Goal: Transaction & Acquisition: Purchase product/service

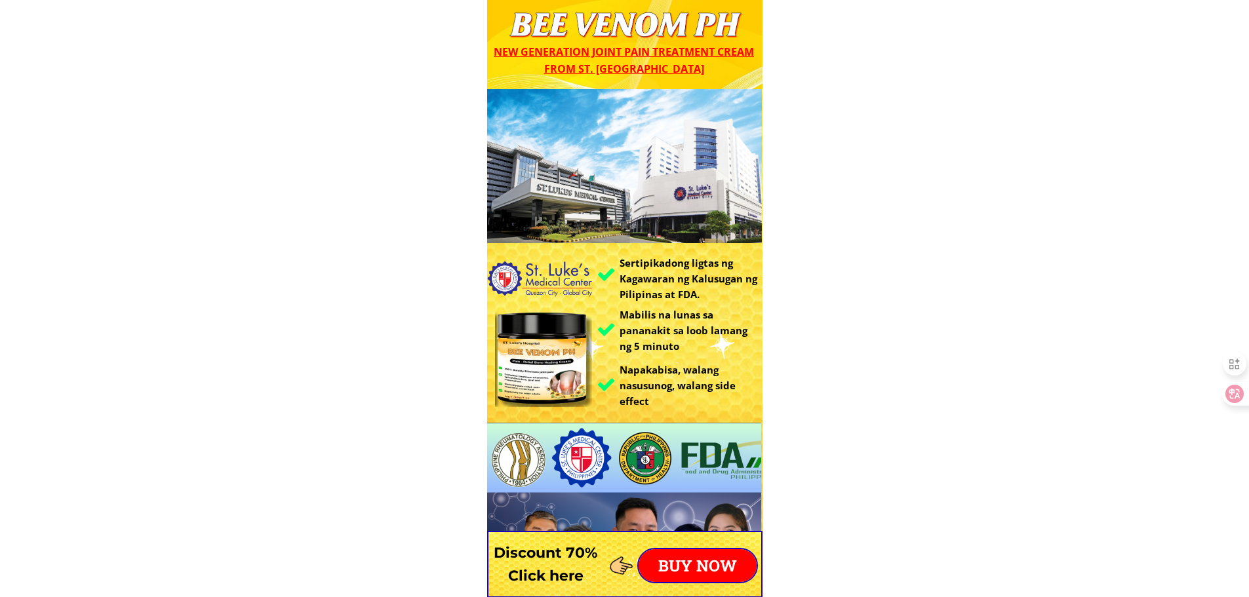
click at [679, 565] on p "BUY NOW" at bounding box center [698, 566] width 118 height 33
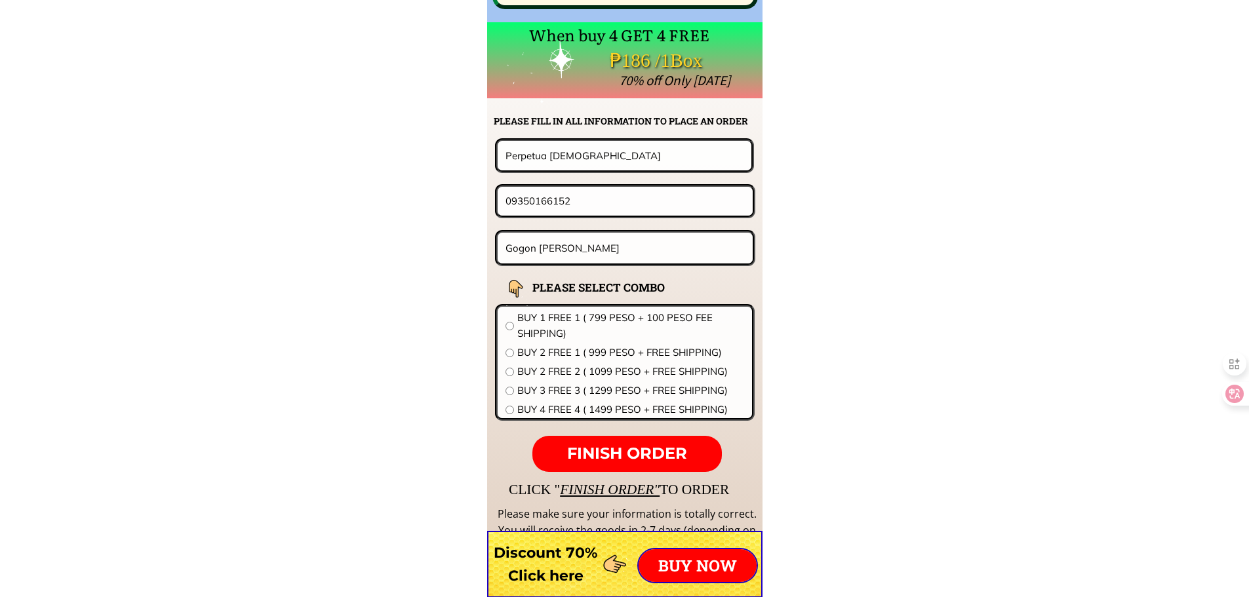
scroll to position [10289, 0]
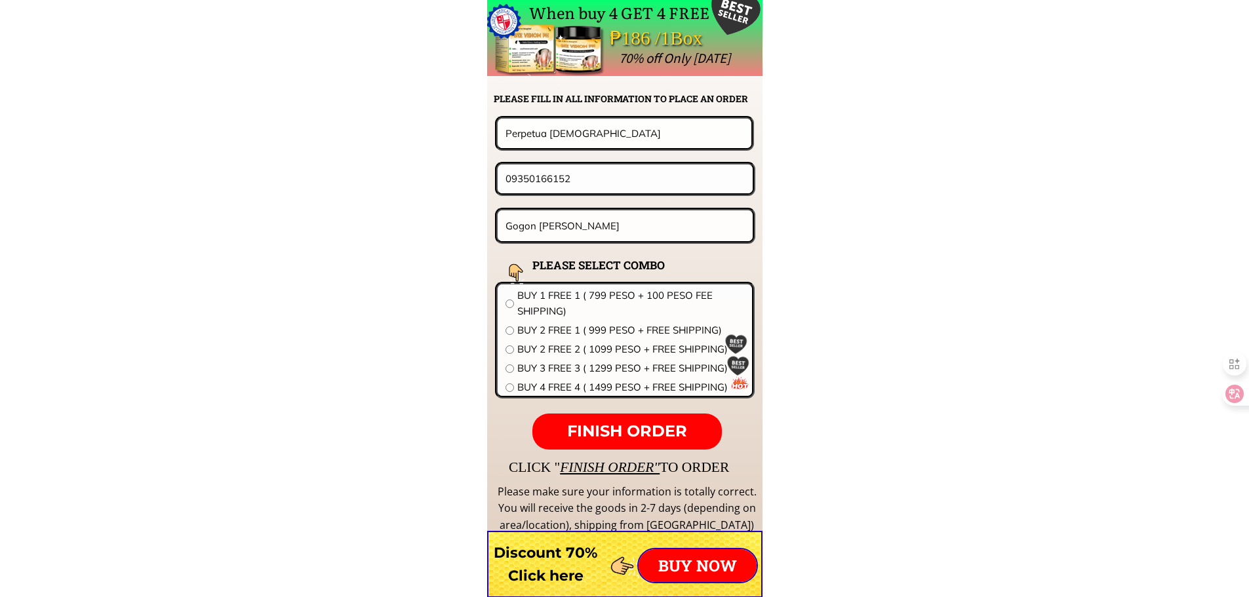
drag, startPoint x: 608, startPoint y: 184, endPoint x: 362, endPoint y: 176, distance: 246.1
paste input "9264195453"
type input "09264195453"
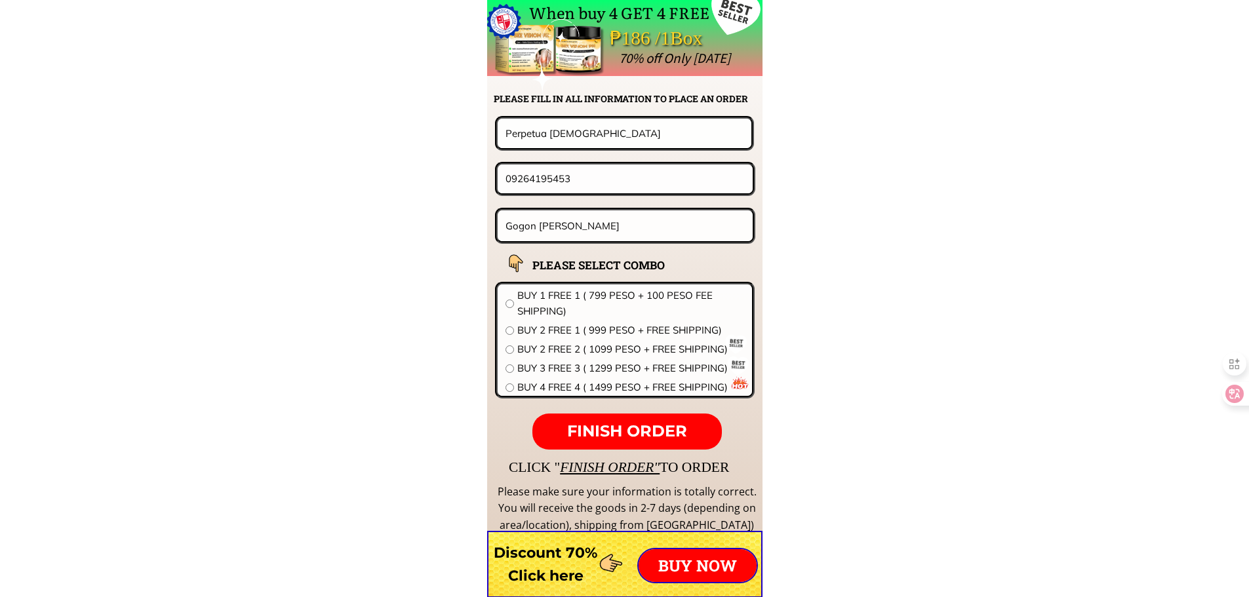
paste input "[PERSON_NAME]"
type input "[PERSON_NAME]"
click at [640, 230] on input "Gogon [PERSON_NAME]" at bounding box center [625, 225] width 247 height 31
paste input "Purok 5B, sitio [PERSON_NAME] malapit sa basketball court"
type input "Purok 5B, sitio [PERSON_NAME] malapit sa basketball court"
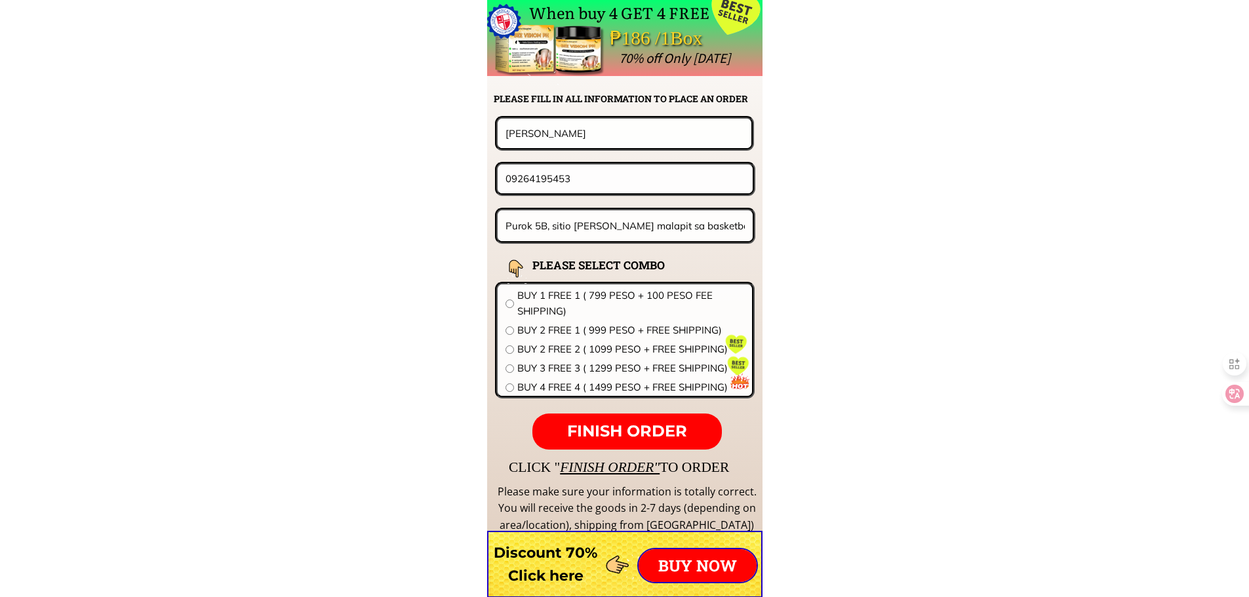
click at [575, 292] on span "BUY 1 FREE 1 ( 799 PESO + 100 PESO FEE SHIPPING)" at bounding box center [630, 303] width 227 height 31
radio input "true"
click at [647, 428] on span "FINISH ORDER" at bounding box center [627, 431] width 120 height 19
